Goal: Complete application form

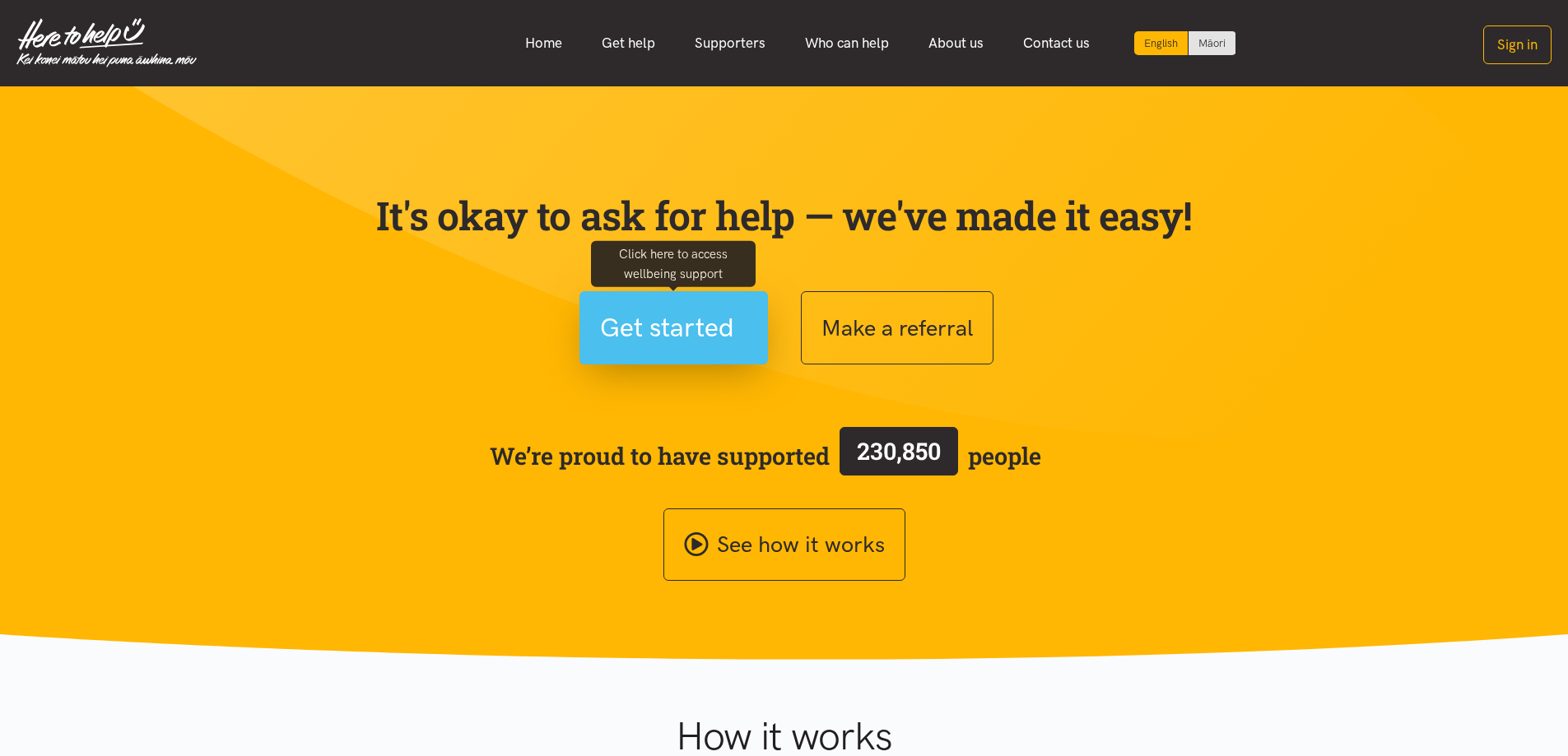
click at [648, 292] on button "Get started" at bounding box center [673, 327] width 189 height 73
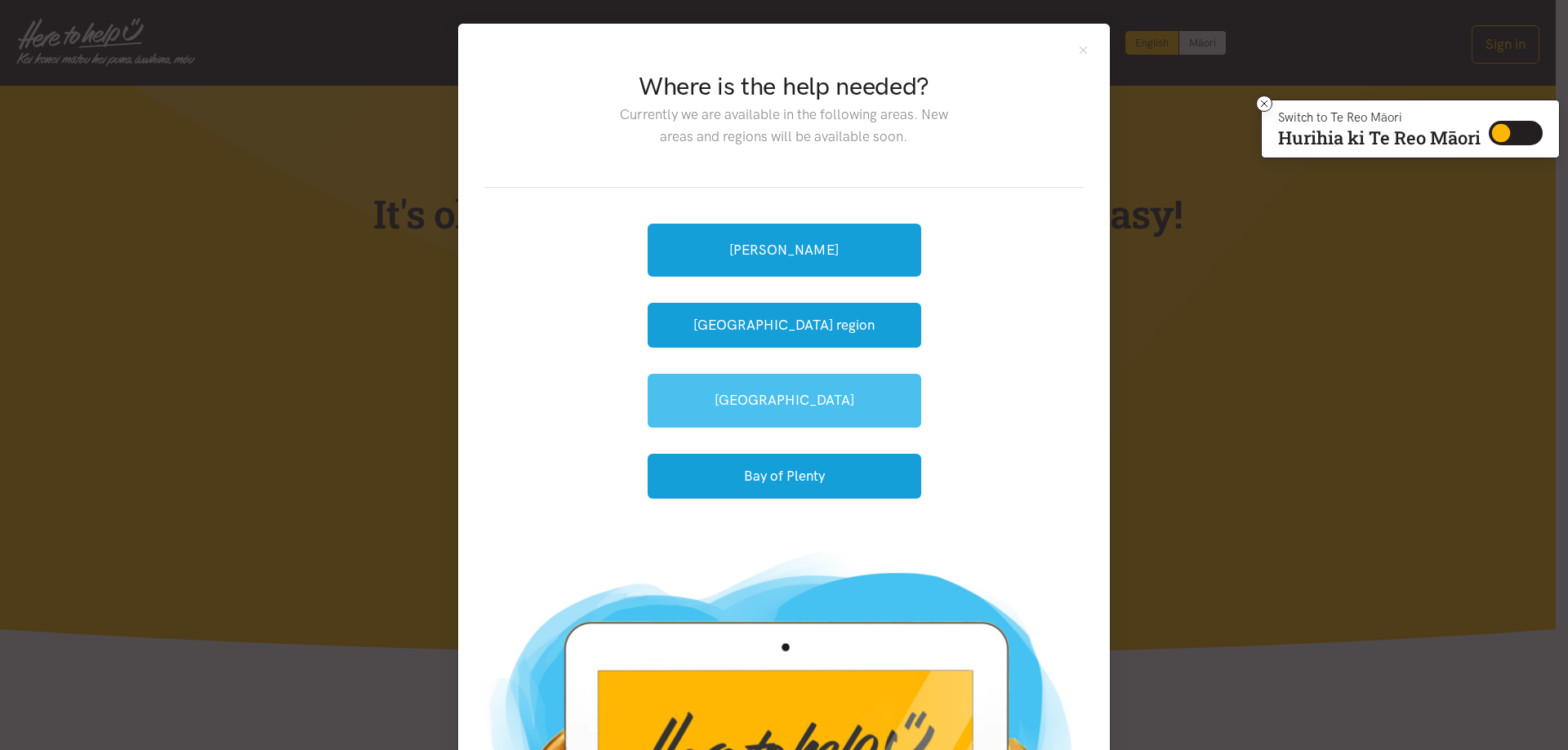
click at [784, 395] on link "[GEOGRAPHIC_DATA]" at bounding box center [785, 400] width 274 height 53
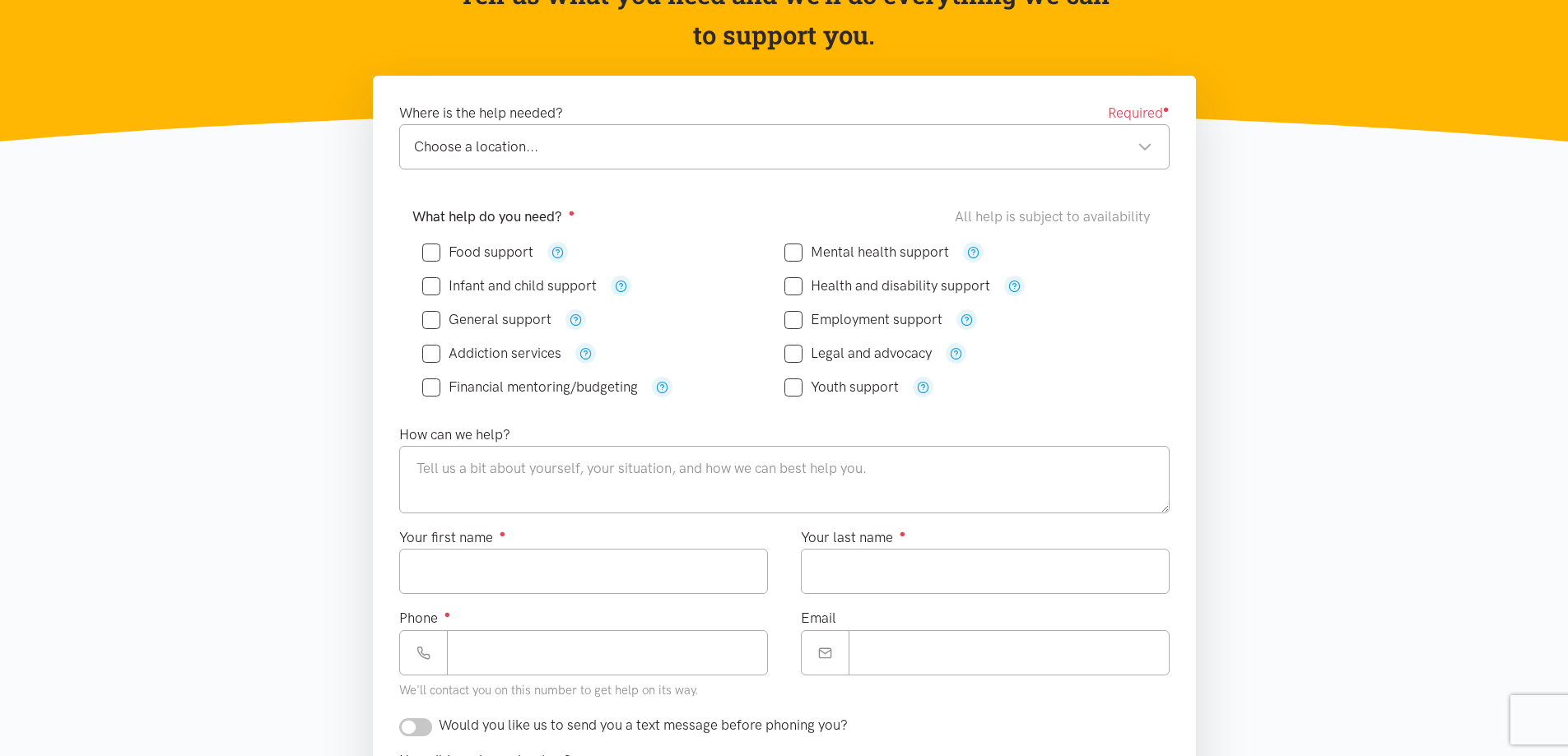
scroll to position [247, 0]
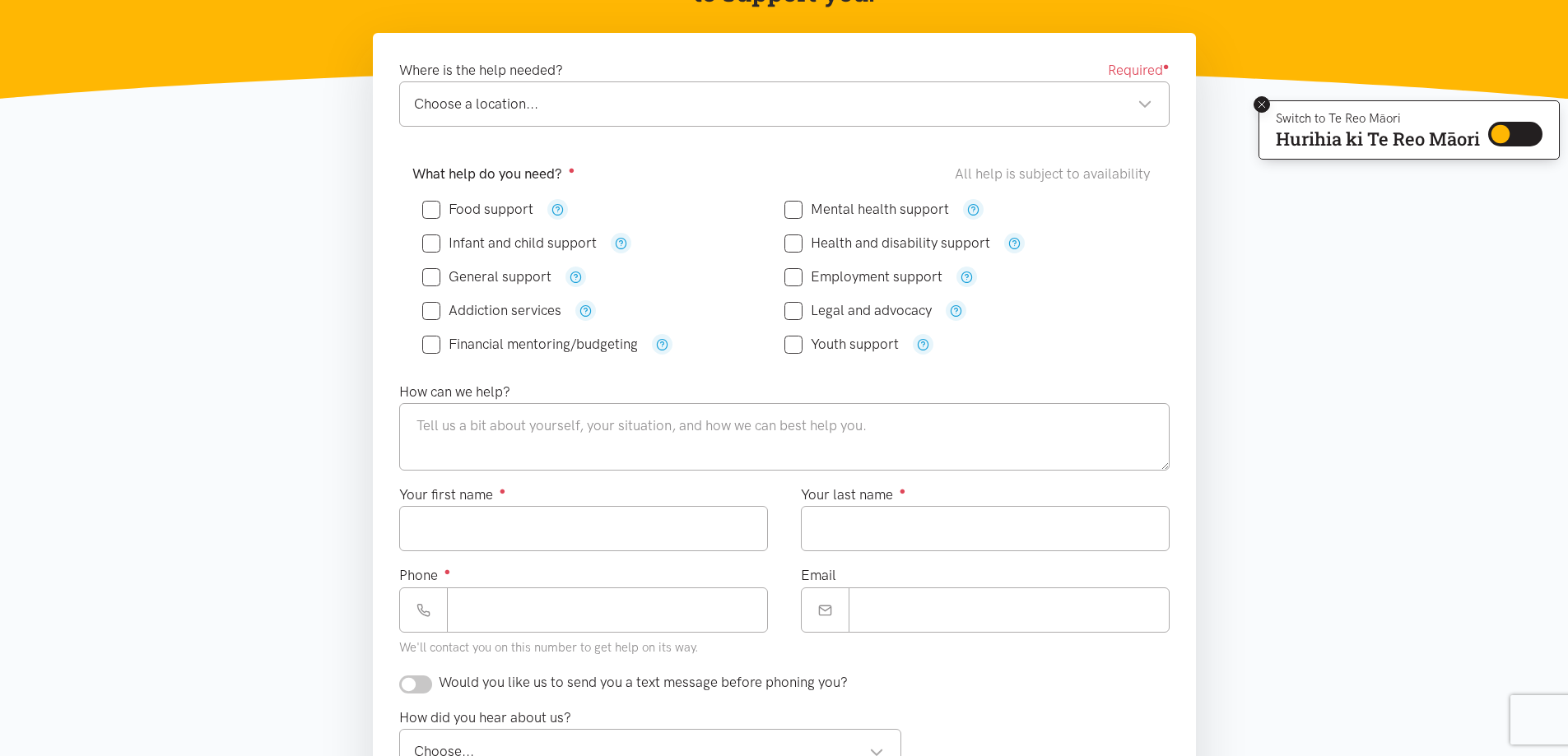
click at [1262, 97] on button at bounding box center [1262, 105] width 16 height 16
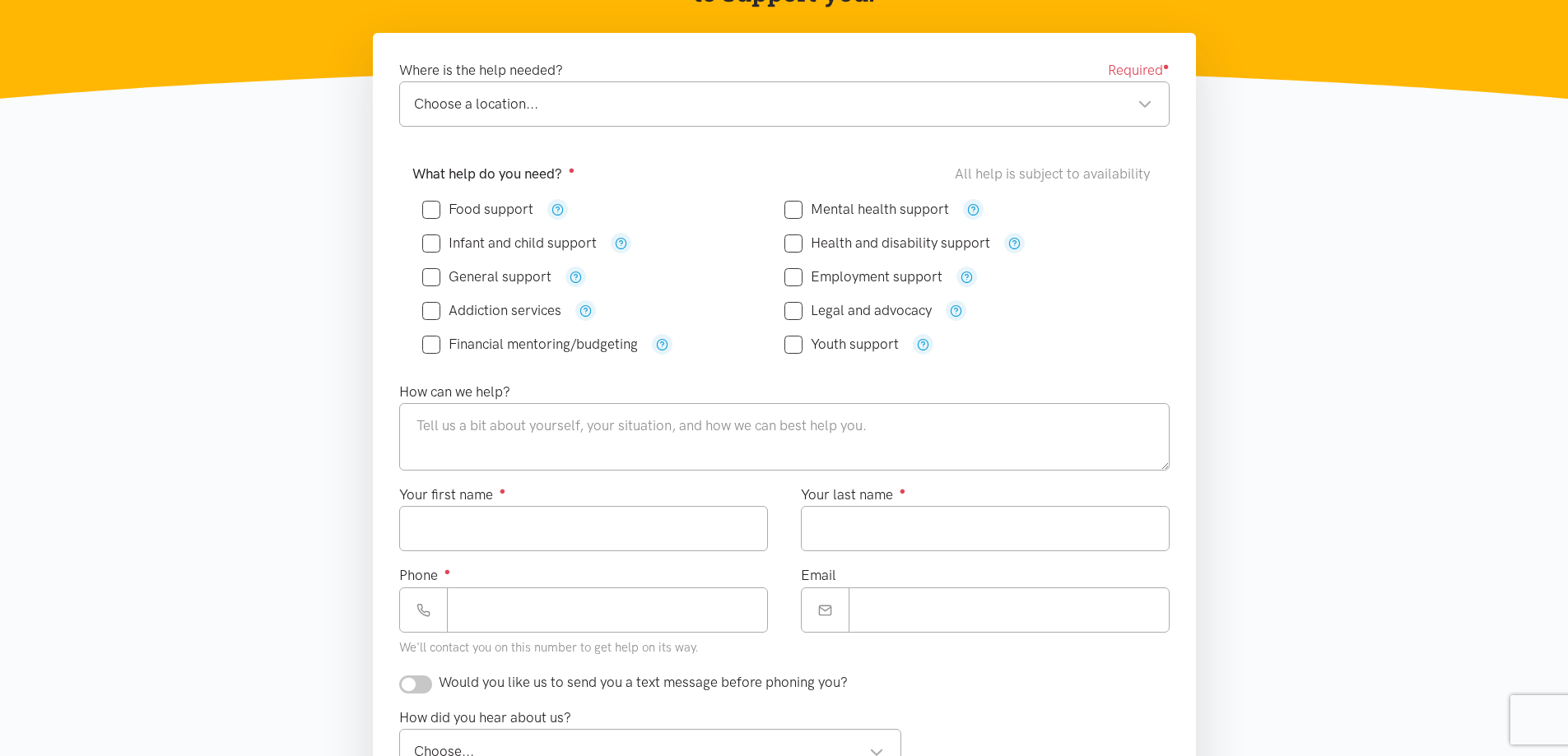
click at [809, 282] on input "Employment support" at bounding box center [862, 277] width 158 height 14
checkbox input "true"
click at [616, 421] on textarea at bounding box center [785, 437] width 770 height 68
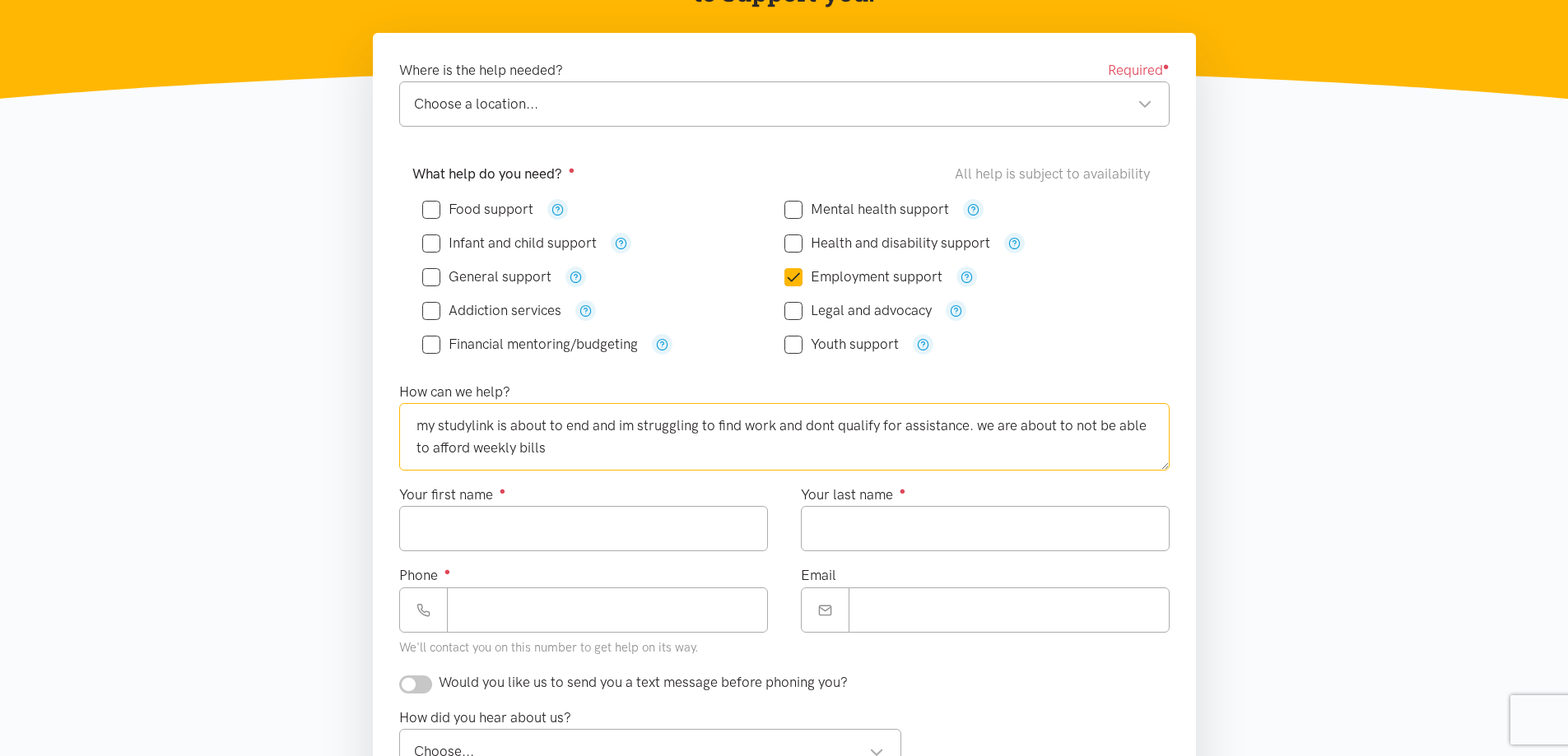
click at [824, 421] on textarea "my studylink is about to end and im struggling to find work and dont qualify fo…" at bounding box center [785, 437] width 770 height 68
click at [634, 428] on textarea "my studylink is about to end and im struggling to find work and don't qualify f…" at bounding box center [785, 437] width 770 height 68
click at [631, 428] on textarea "my studylink is about to end and im struggling to find work and don't qualify f…" at bounding box center [785, 437] width 770 height 68
click at [466, 437] on textarea "my studylink is about to end and I'm struggling to find work and don't qualify …" at bounding box center [785, 437] width 770 height 68
click at [593, 461] on textarea "my study link is about to end and I'm struggling to find work and don't qualify…" at bounding box center [785, 437] width 770 height 68
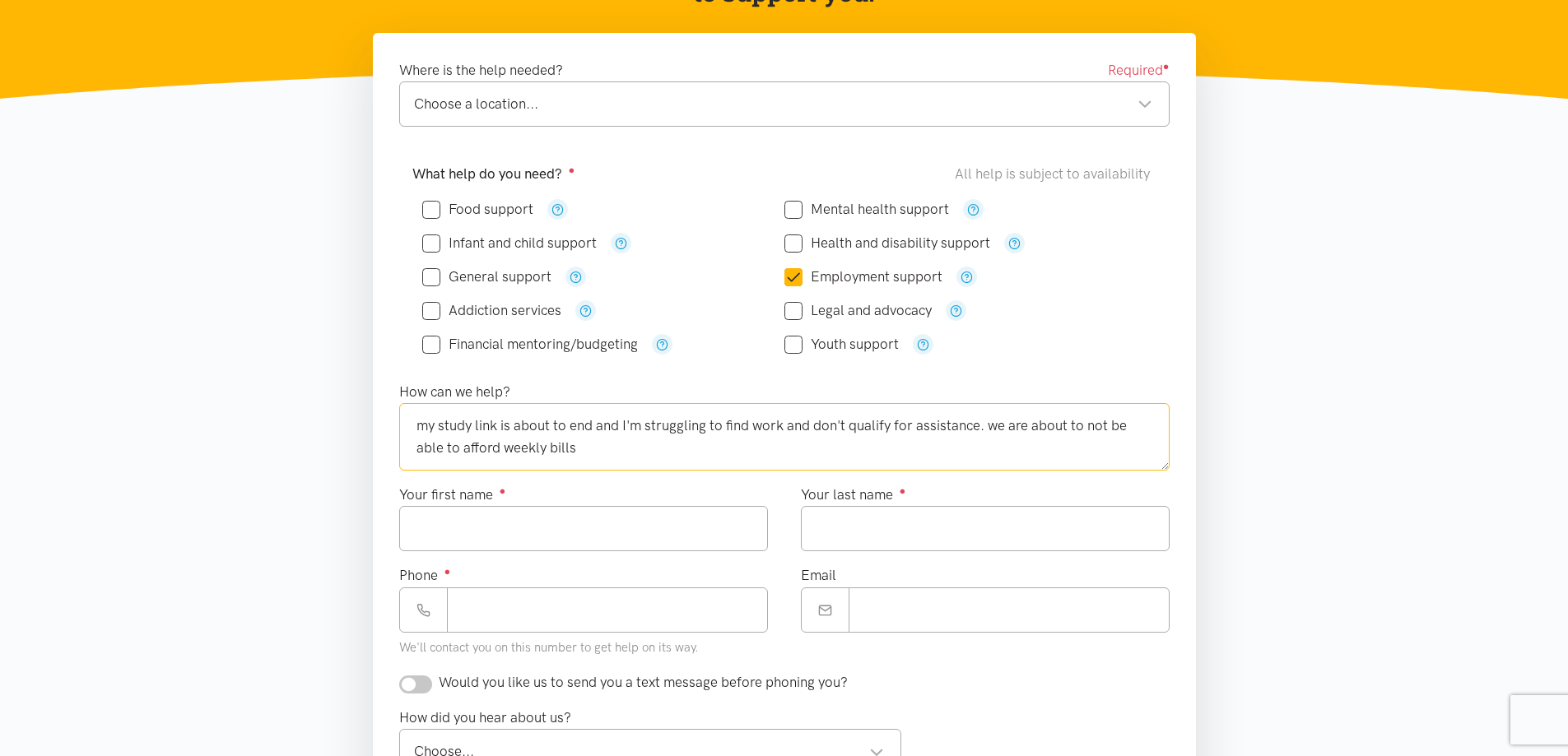
type textarea "my study link is about to end and I'm struggling to find work and don't qualify…"
click at [517, 512] on input "Your first name ●" at bounding box center [584, 529] width 369 height 45
type input "*******"
click at [851, 542] on input "Your last name ●" at bounding box center [985, 529] width 369 height 45
type input "*******"
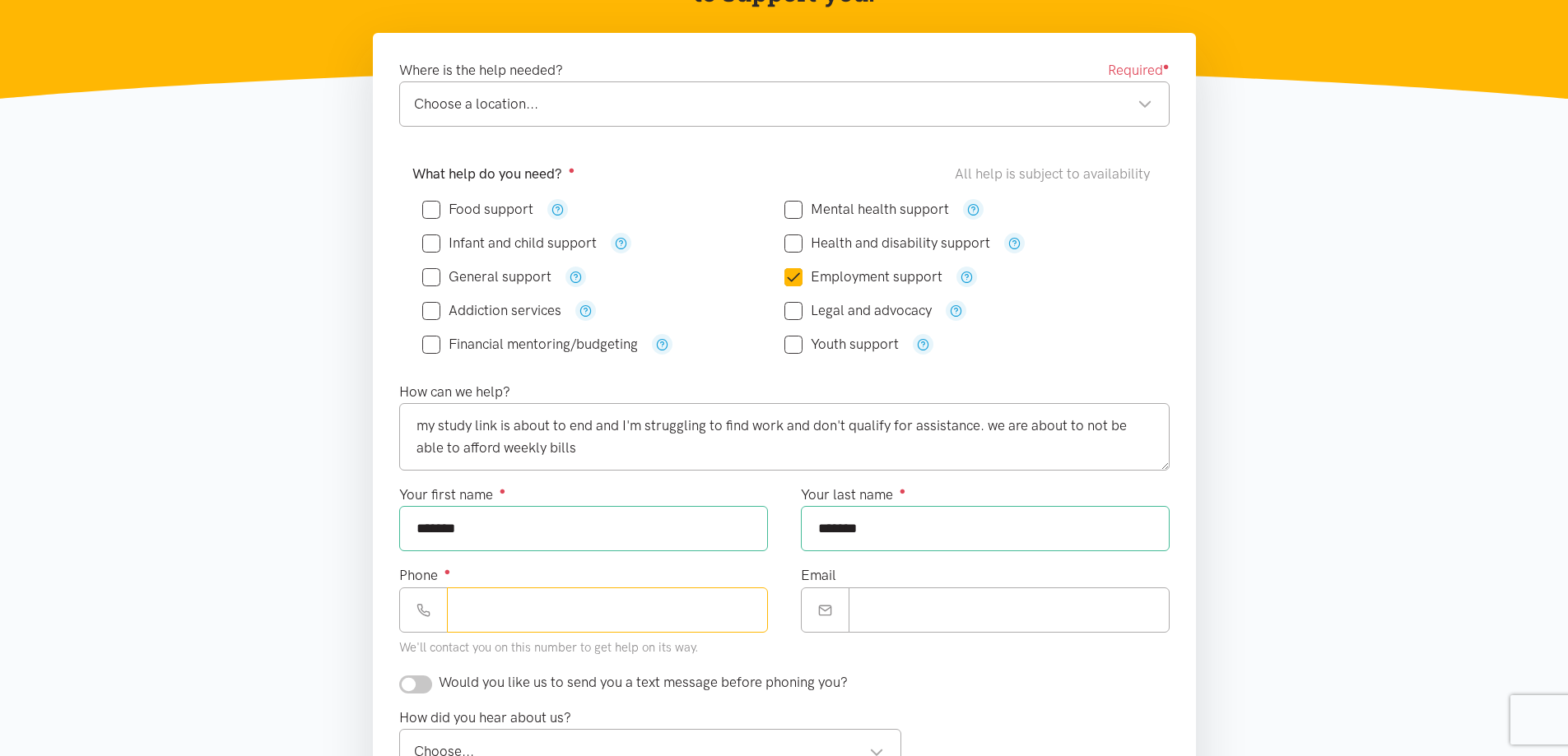
click at [630, 621] on input "Phone ●" at bounding box center [607, 610] width 321 height 45
type input "**********"
click at [863, 615] on input "Email" at bounding box center [1010, 610] width 321 height 45
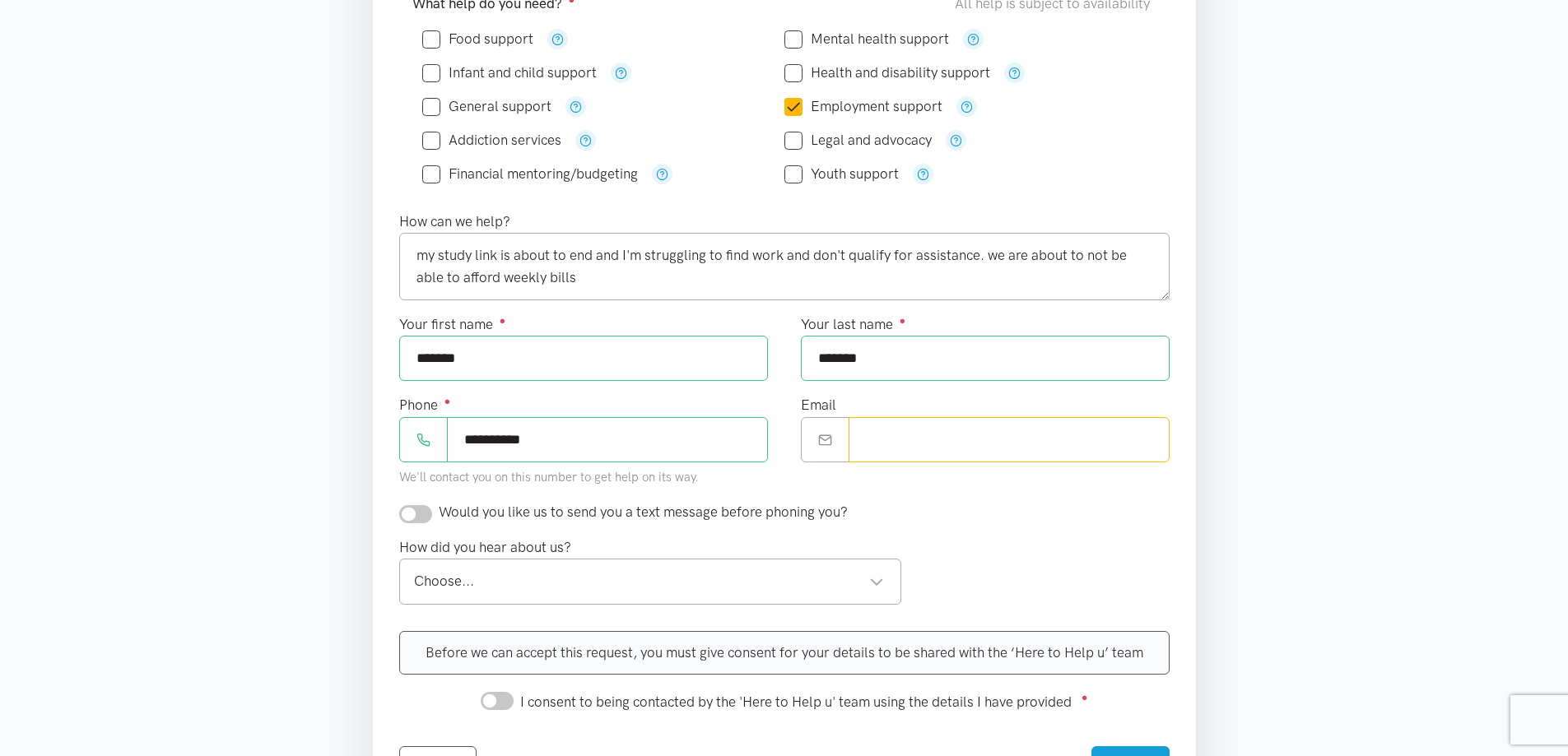
scroll to position [493, 0]
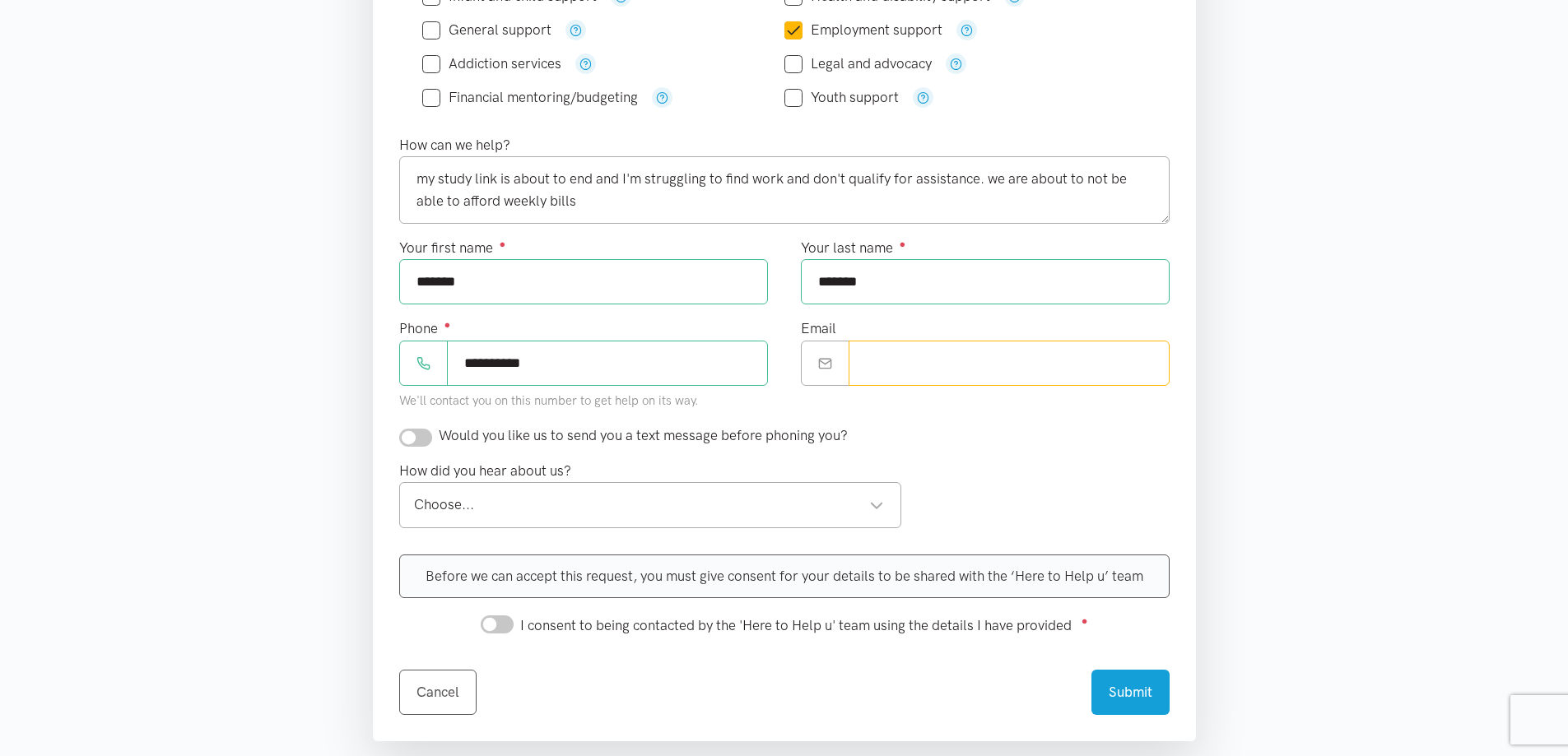
click at [461, 493] on div "Choose... Choose..." at bounding box center [650, 505] width 503 height 45
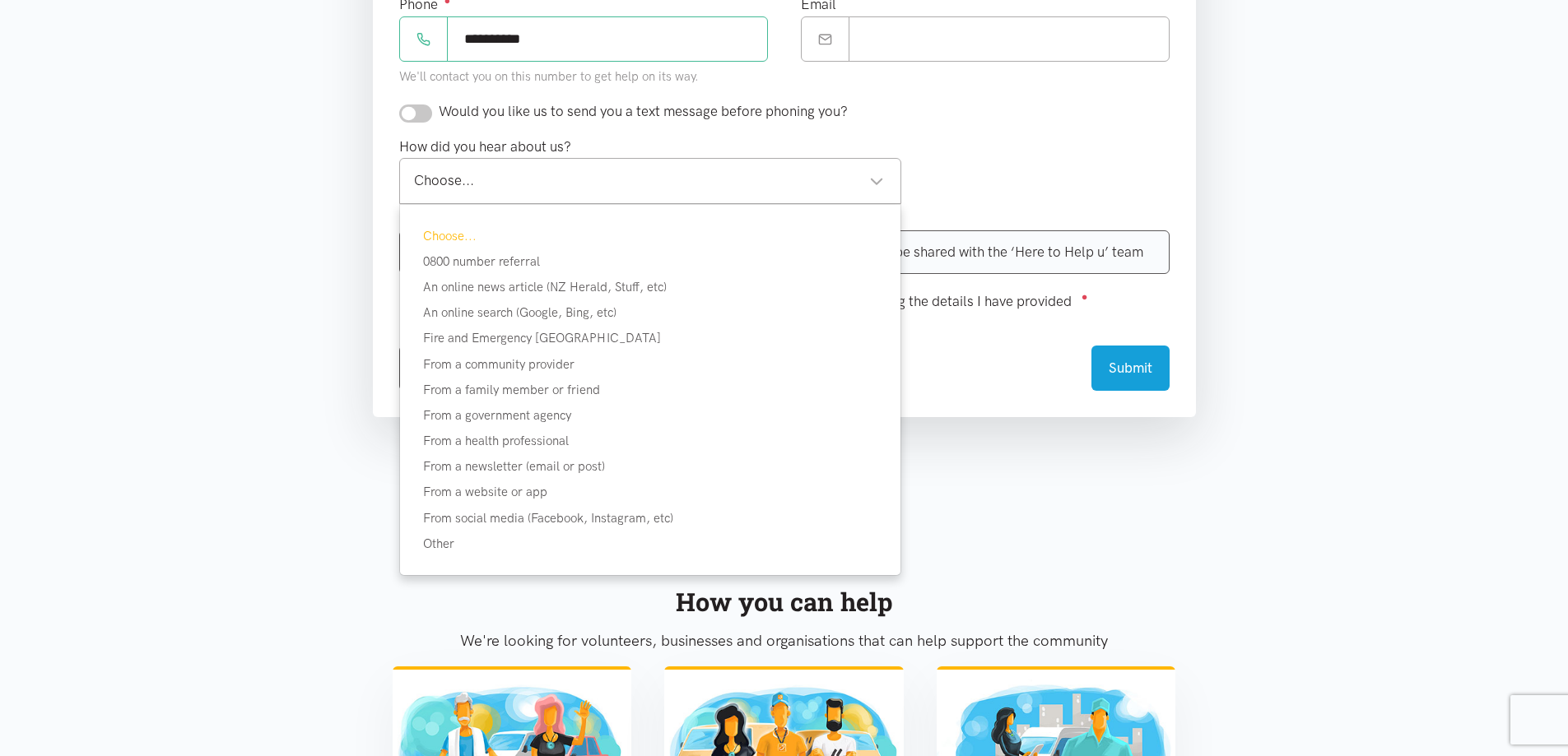
scroll to position [823, 0]
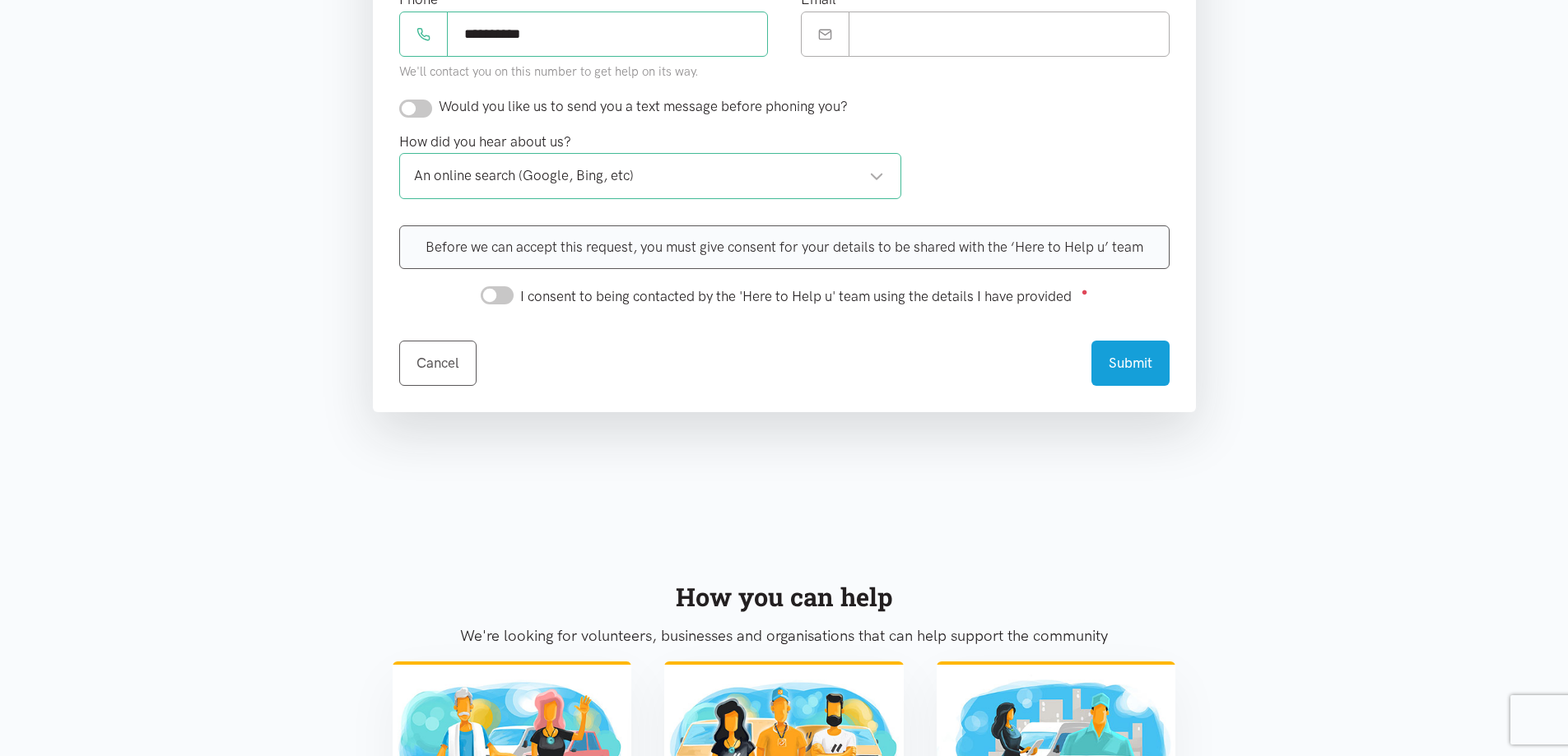
click at [845, 300] on span "I consent to being contacted by the 'Here to Help u' team using the details I h…" at bounding box center [796, 296] width 551 height 16
click at [513, 300] on input "I consent to being contacted by the 'Here to Help u' team using the details I h…" at bounding box center [497, 296] width 32 height 18
checkbox input "true"
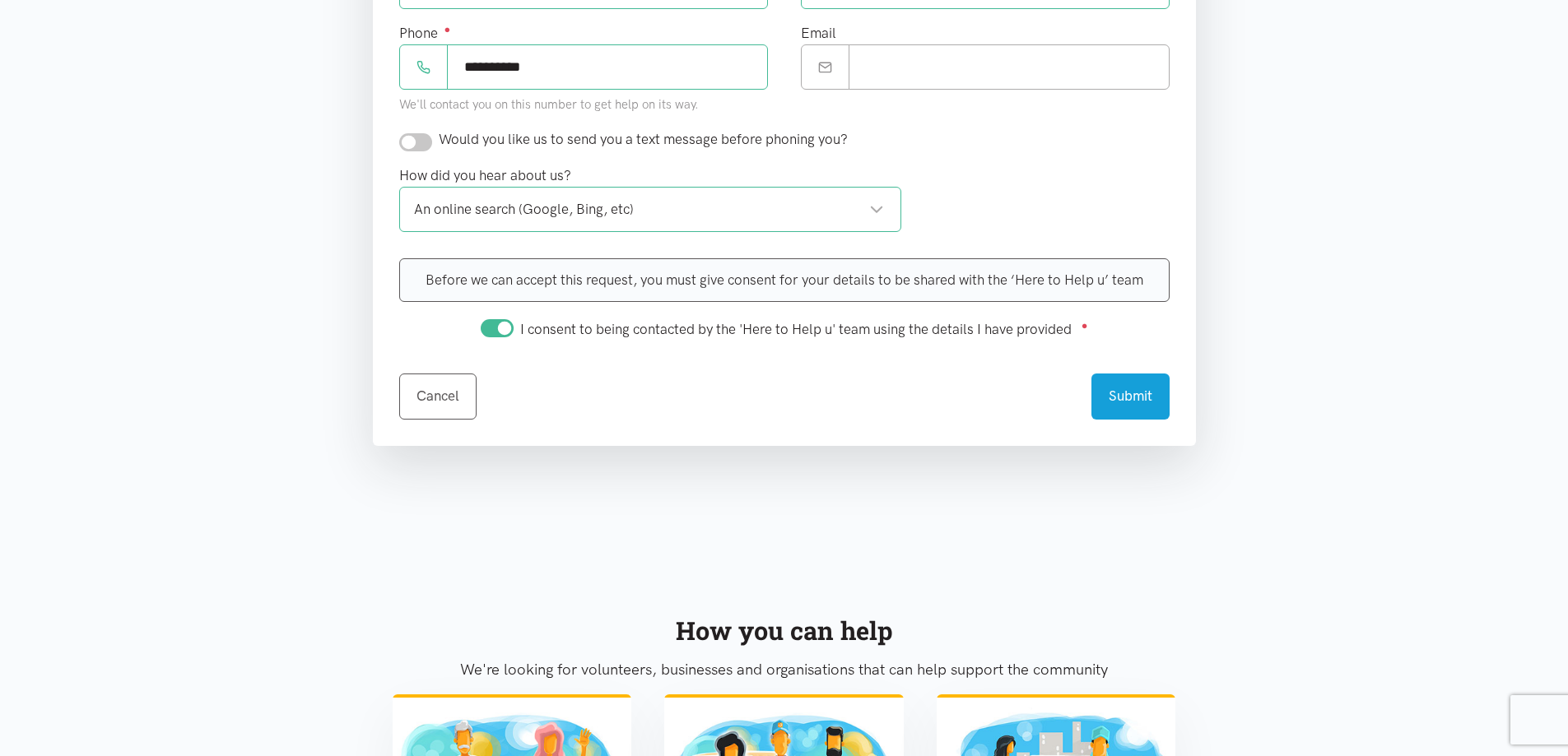
scroll to position [857, 0]
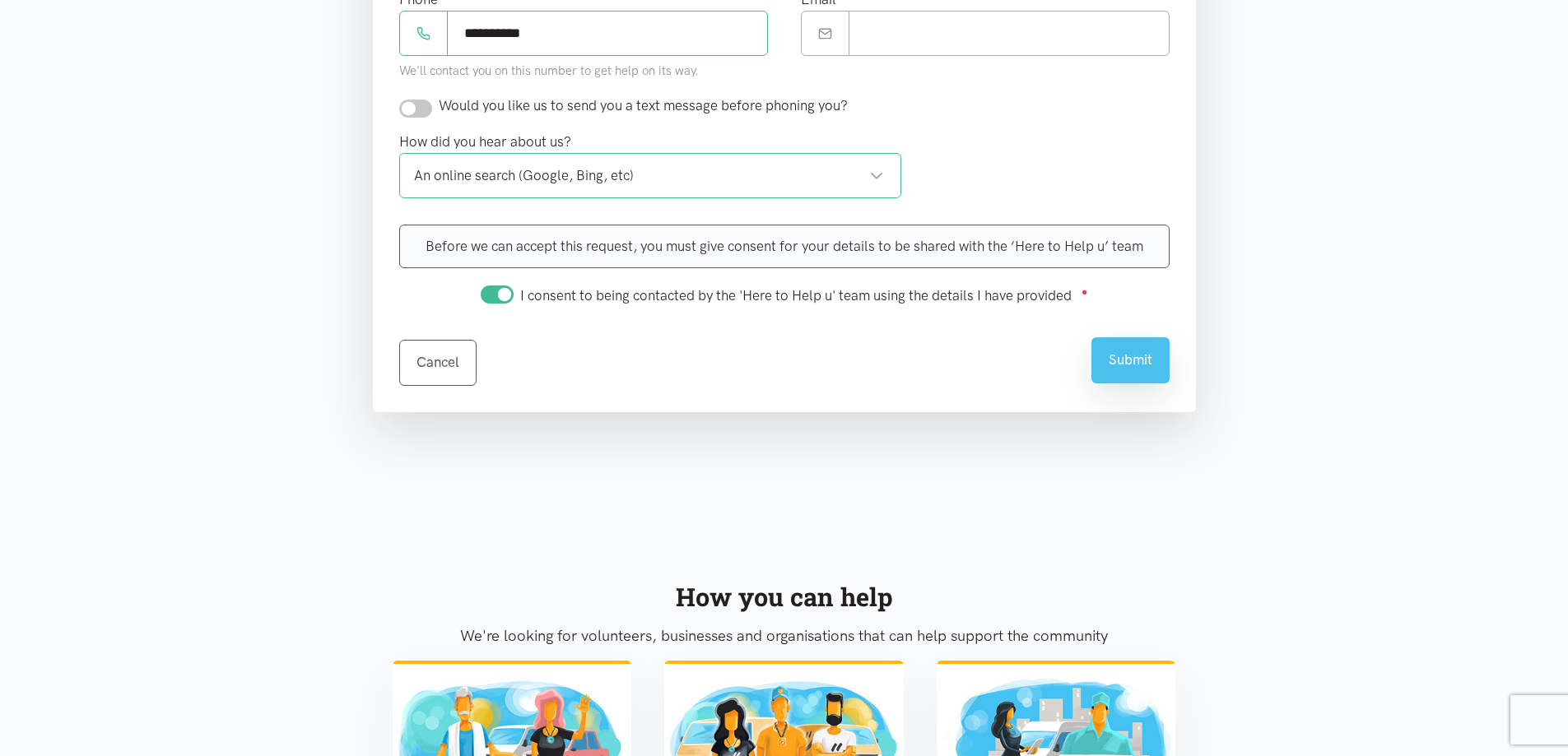
click at [1137, 362] on button "Submit" at bounding box center [1130, 360] width 78 height 45
click at [1138, 373] on button "Submit" at bounding box center [1130, 360] width 78 height 45
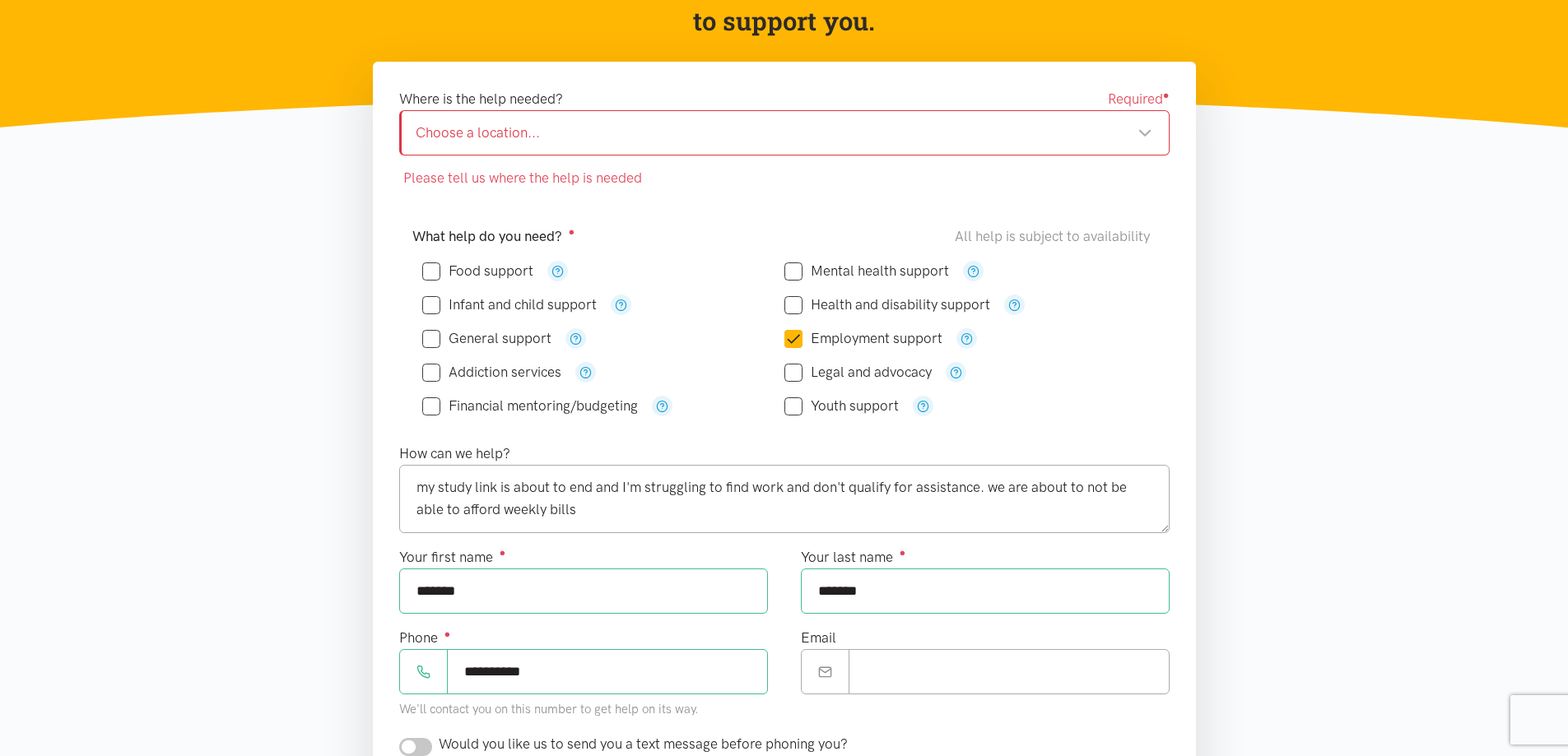
scroll to position [198, 0]
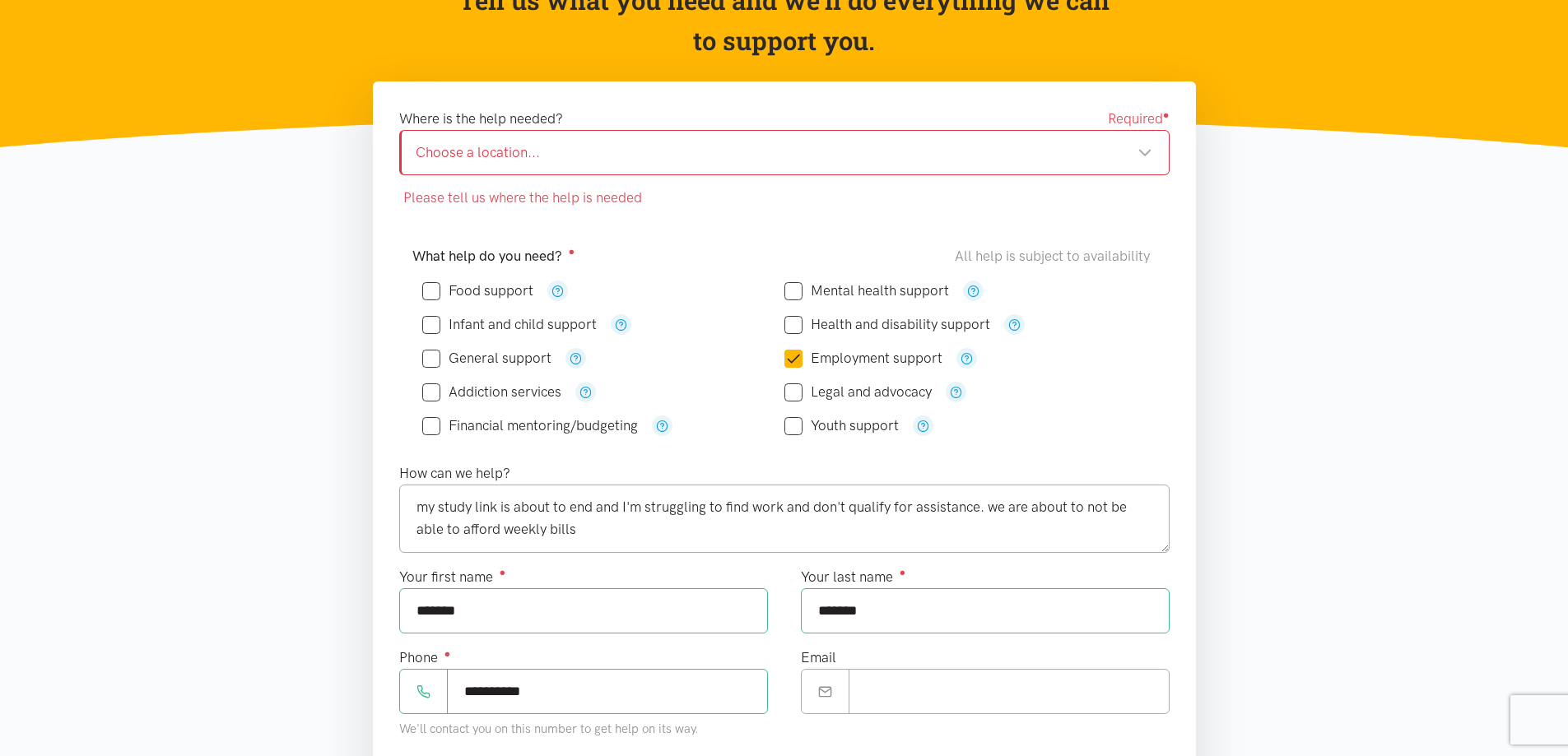
click at [676, 161] on div "Choose a location..." at bounding box center [784, 152] width 737 height 23
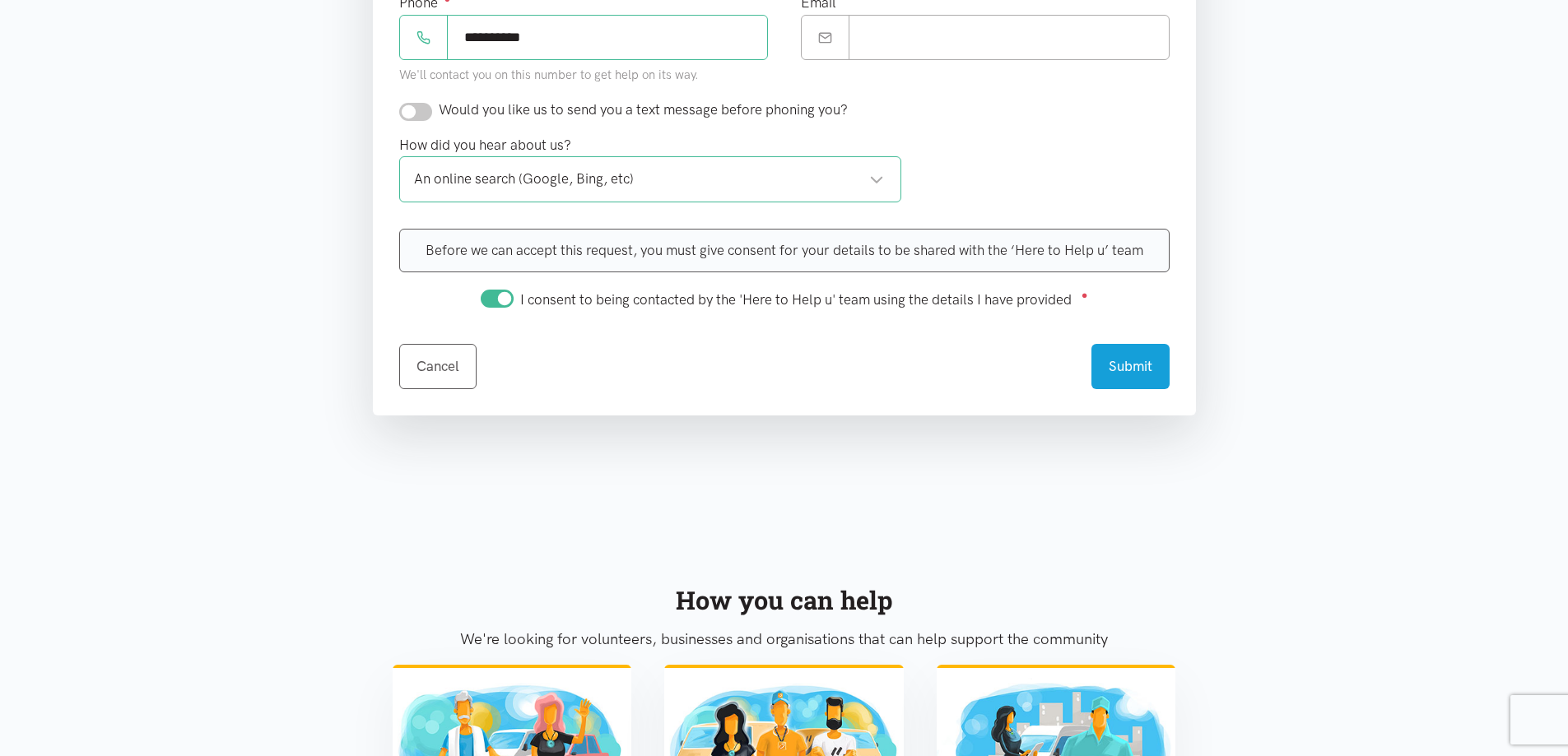
scroll to position [857, 0]
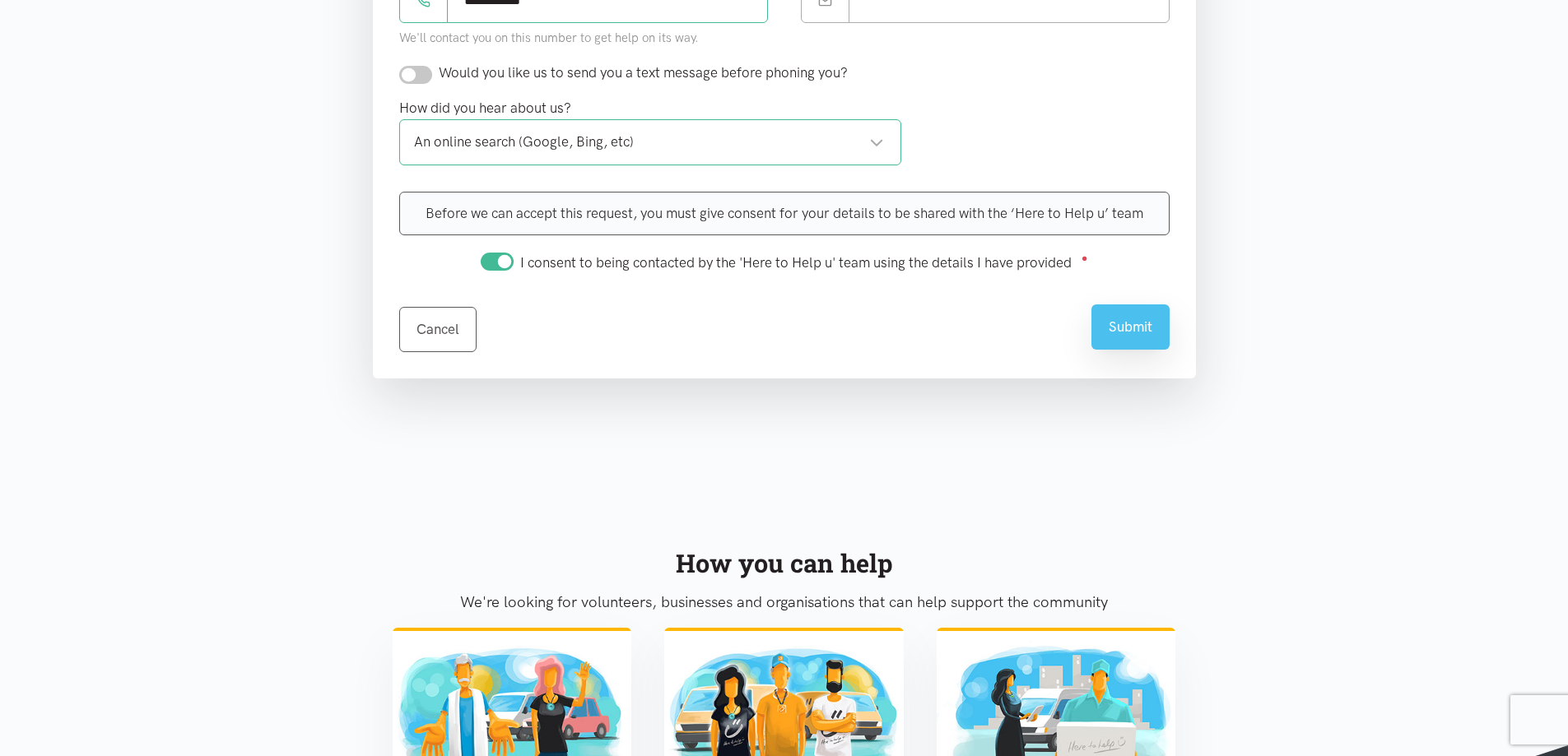
click at [1128, 335] on button "Submit" at bounding box center [1130, 327] width 78 height 45
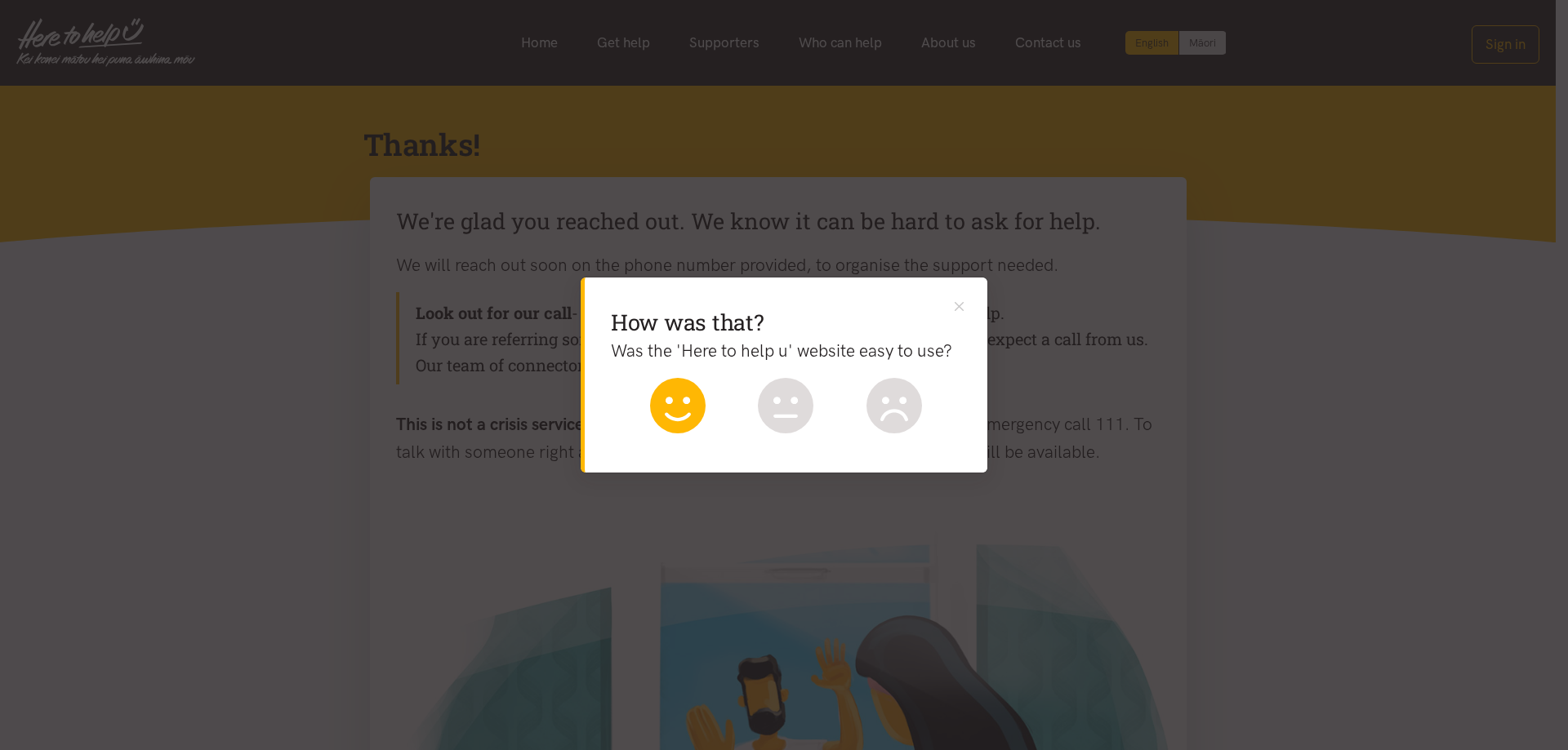
click at [663, 403] on icon at bounding box center [677, 405] width 55 height 55
